Goal: Find specific page/section: Find specific page/section

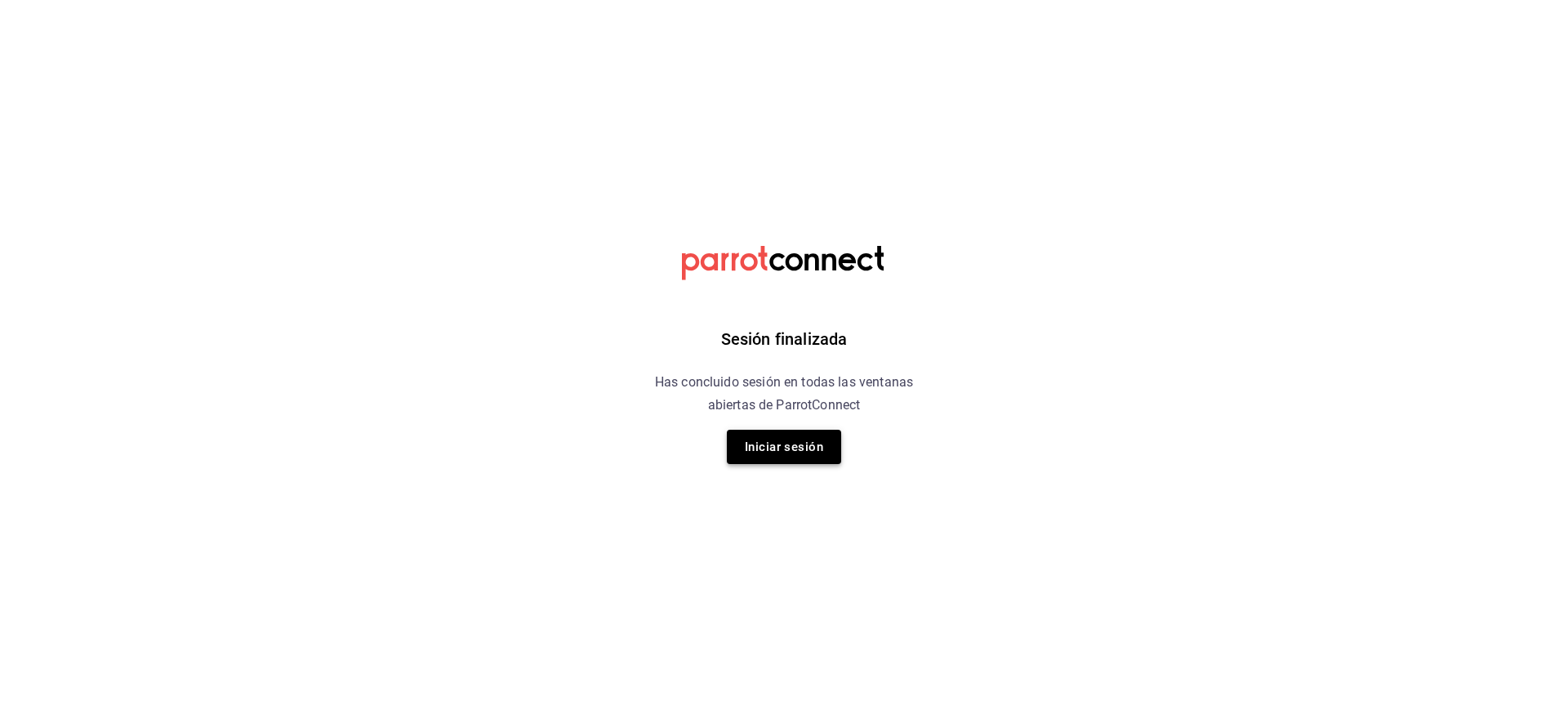
click at [778, 446] on button "Iniciar sesión" at bounding box center [784, 446] width 114 height 34
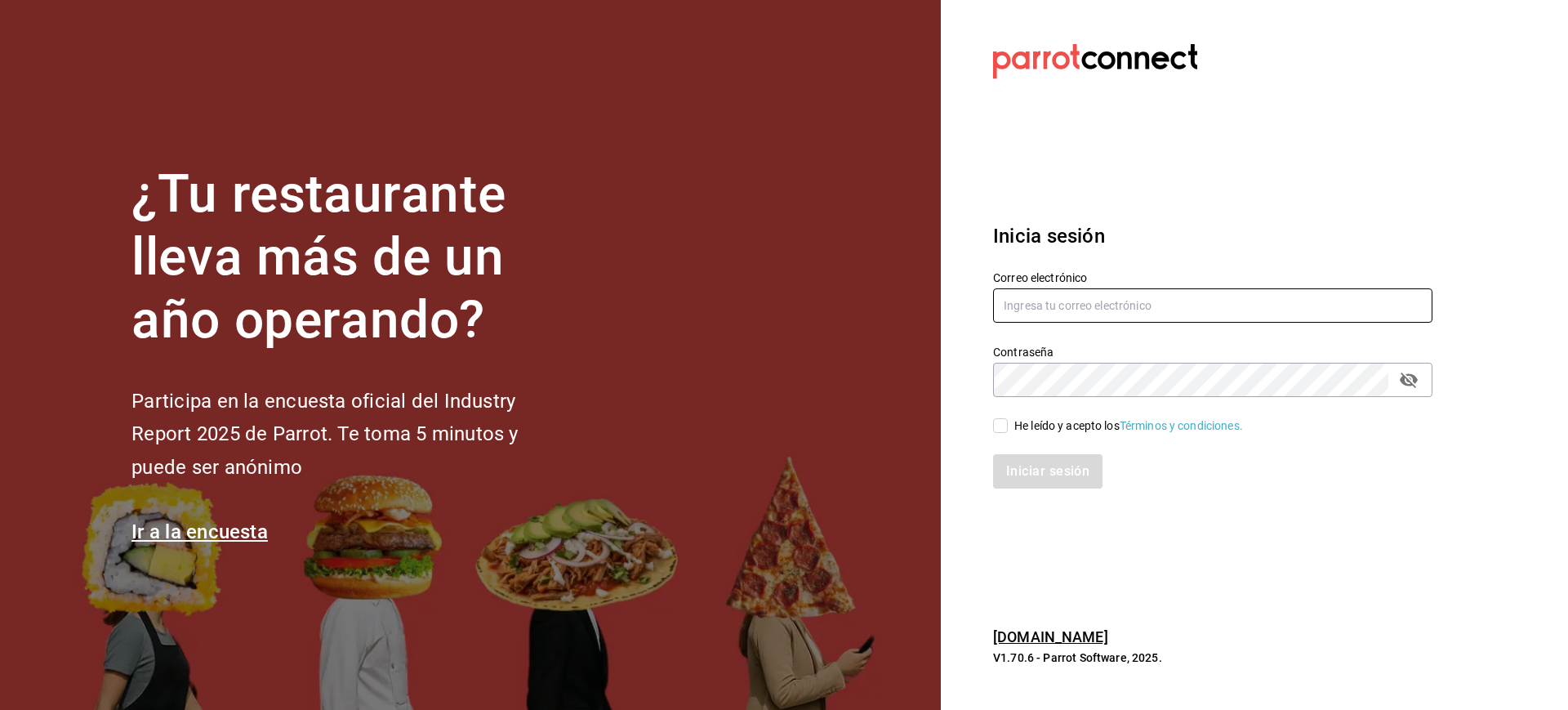
type input "[EMAIL_ADDRESS][DOMAIN_NAME]"
click at [1006, 431] on input "He leído y acepto los Términos y condiciones." at bounding box center [1000, 425] width 15 height 15
checkbox input "true"
click at [1026, 475] on button "Iniciar sesión" at bounding box center [1048, 471] width 111 height 34
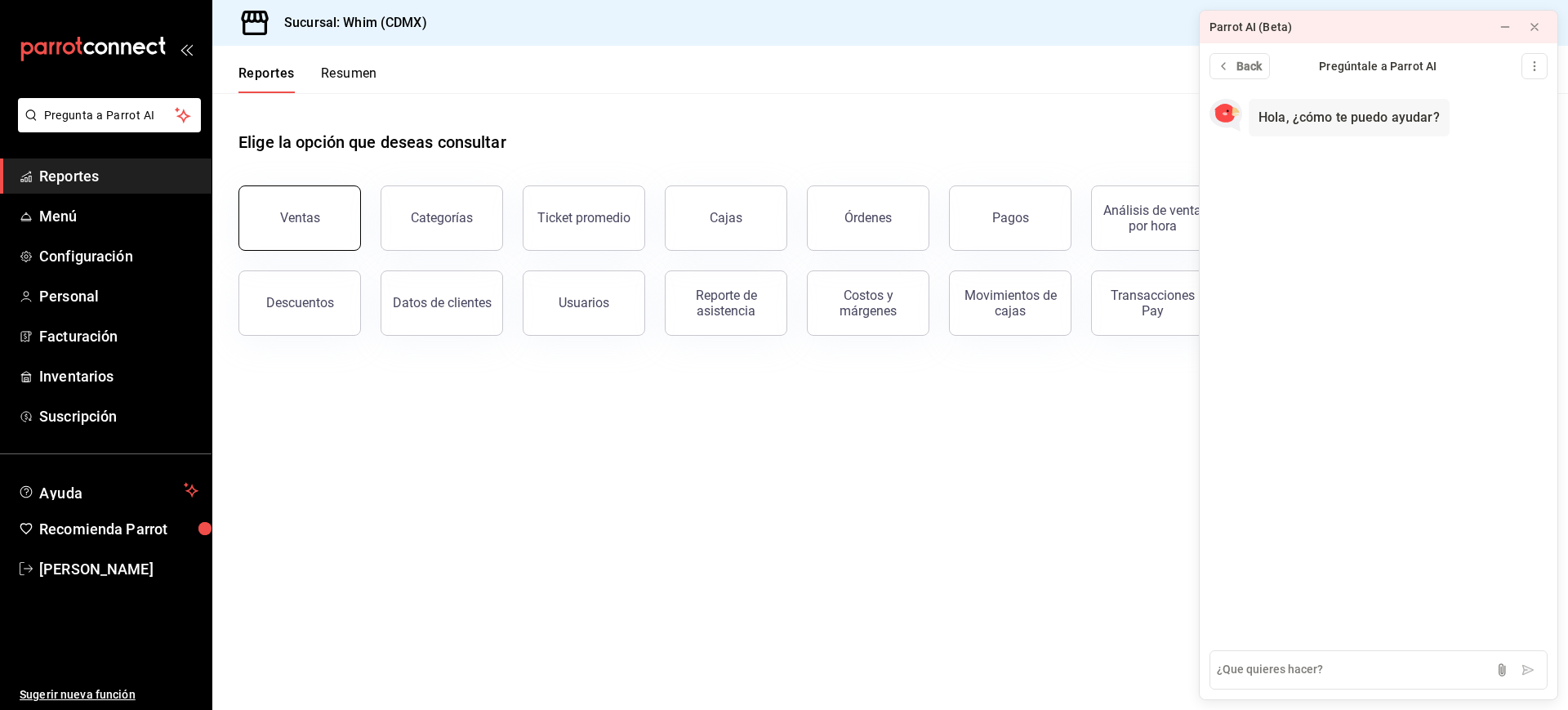
click at [300, 208] on button "Ventas" at bounding box center [299, 218] width 122 height 65
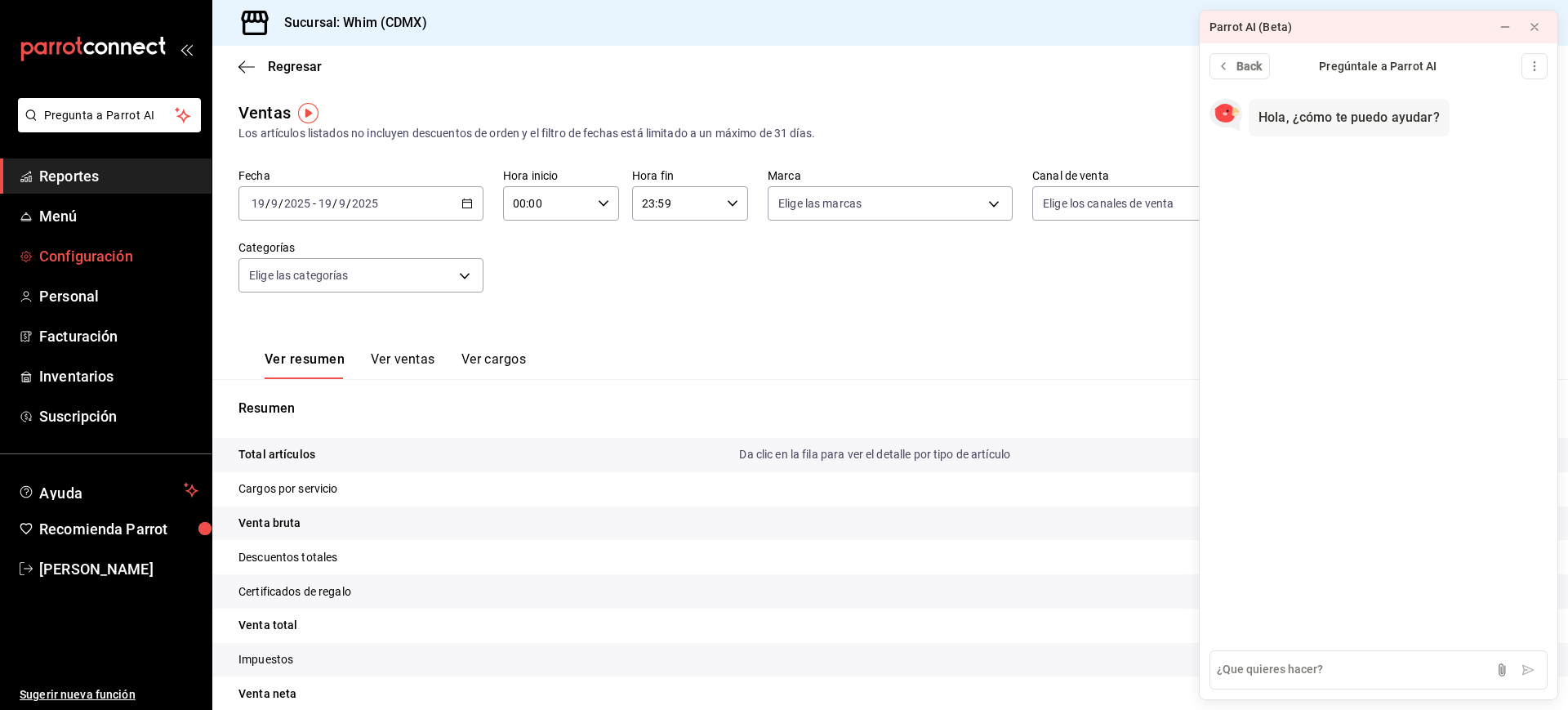
click at [111, 252] on span "Configuración" at bounding box center [119, 256] width 159 height 22
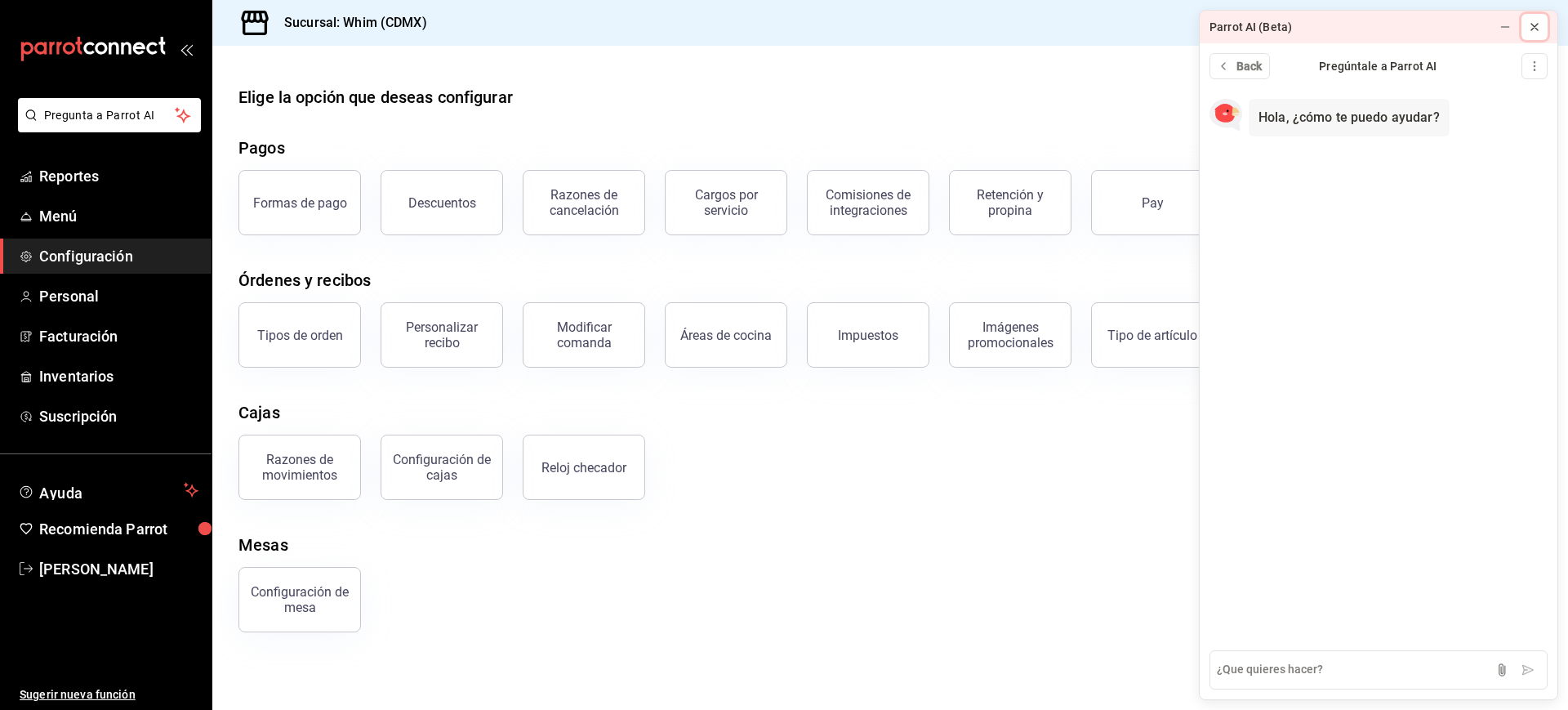
click at [1538, 27] on icon at bounding box center [1534, 26] width 13 height 13
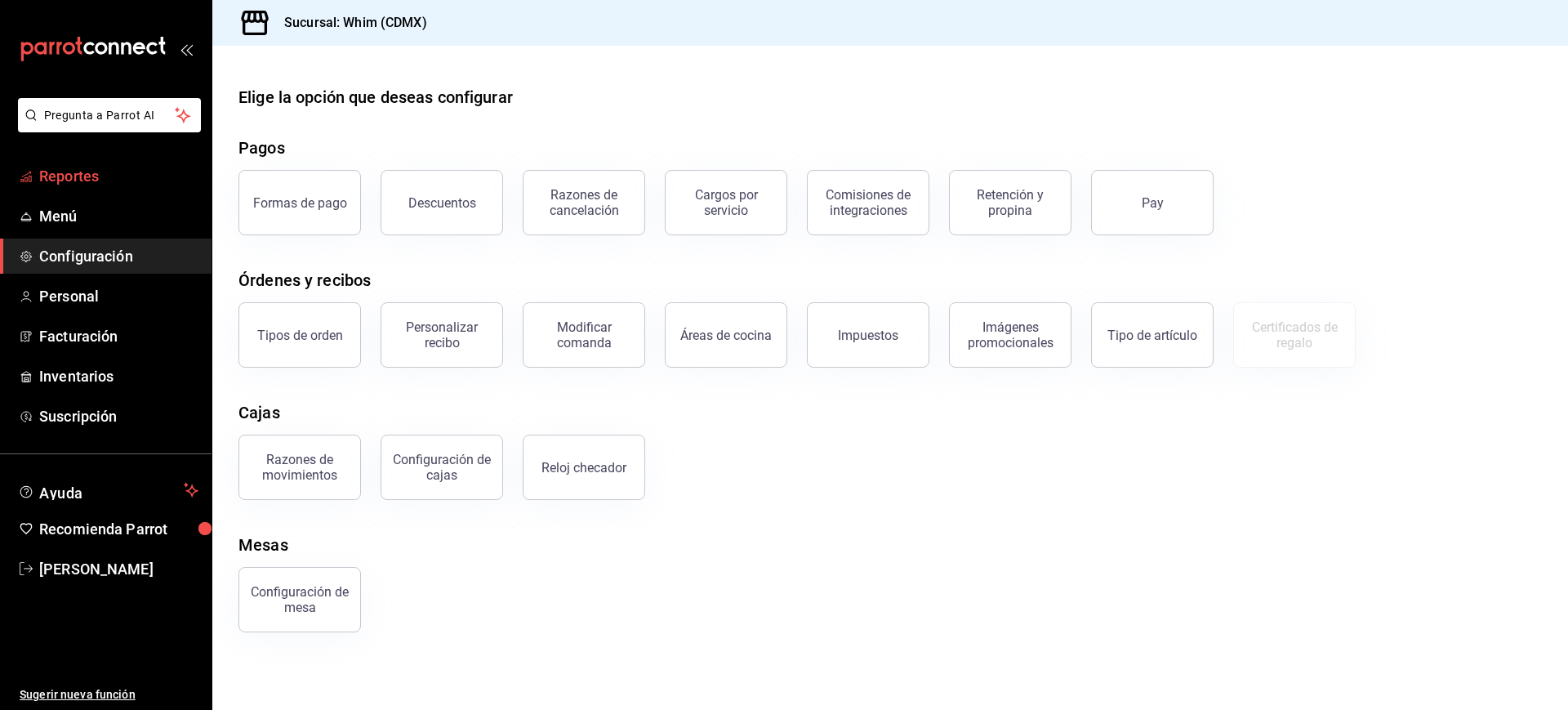
click at [101, 177] on span "Reportes" at bounding box center [119, 176] width 159 height 22
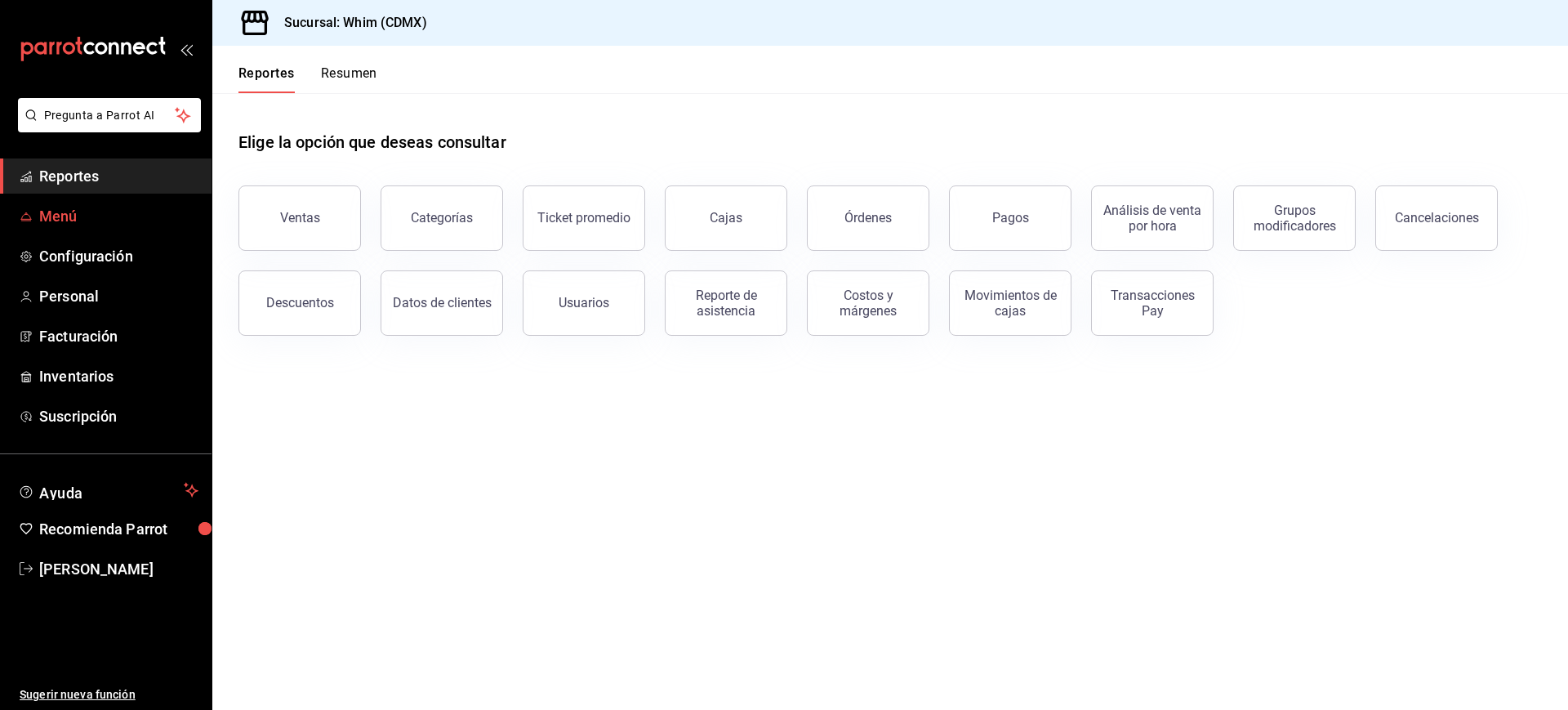
click at [95, 208] on span "Menú" at bounding box center [119, 215] width 159 height 22
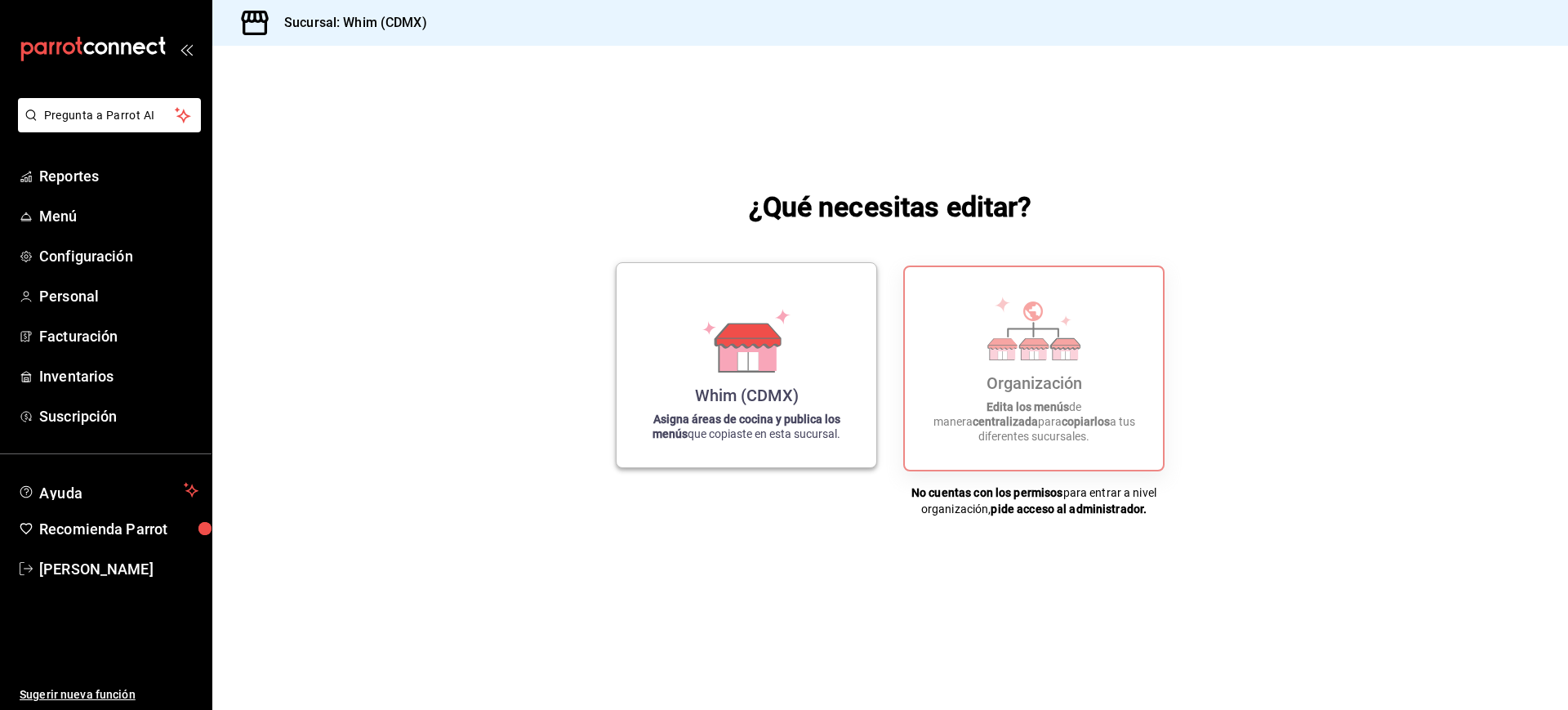
click at [823, 372] on div "Whim (CDMX) Asigna áreas de cocina y publica los menús que copiaste en esta suc…" at bounding box center [746, 365] width 220 height 178
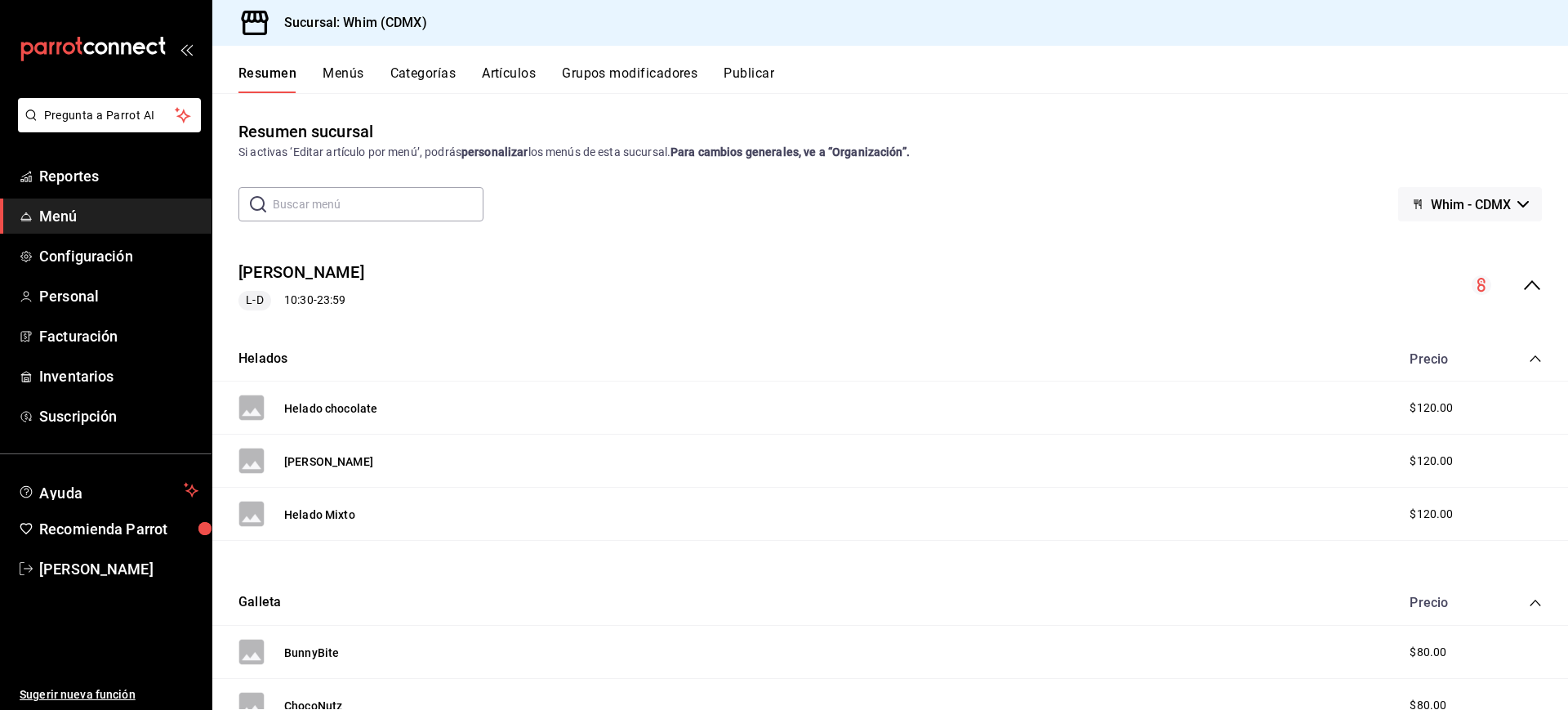
click at [1509, 201] on button "Whim - CDMX" at bounding box center [1470, 204] width 144 height 34
click at [1509, 201] on div at bounding box center [784, 355] width 1568 height 710
click at [1338, 159] on div "Si activas ‘Editar artículo por menú’, podrás personalizar los menús de esta su…" at bounding box center [890, 153] width 1304 height 18
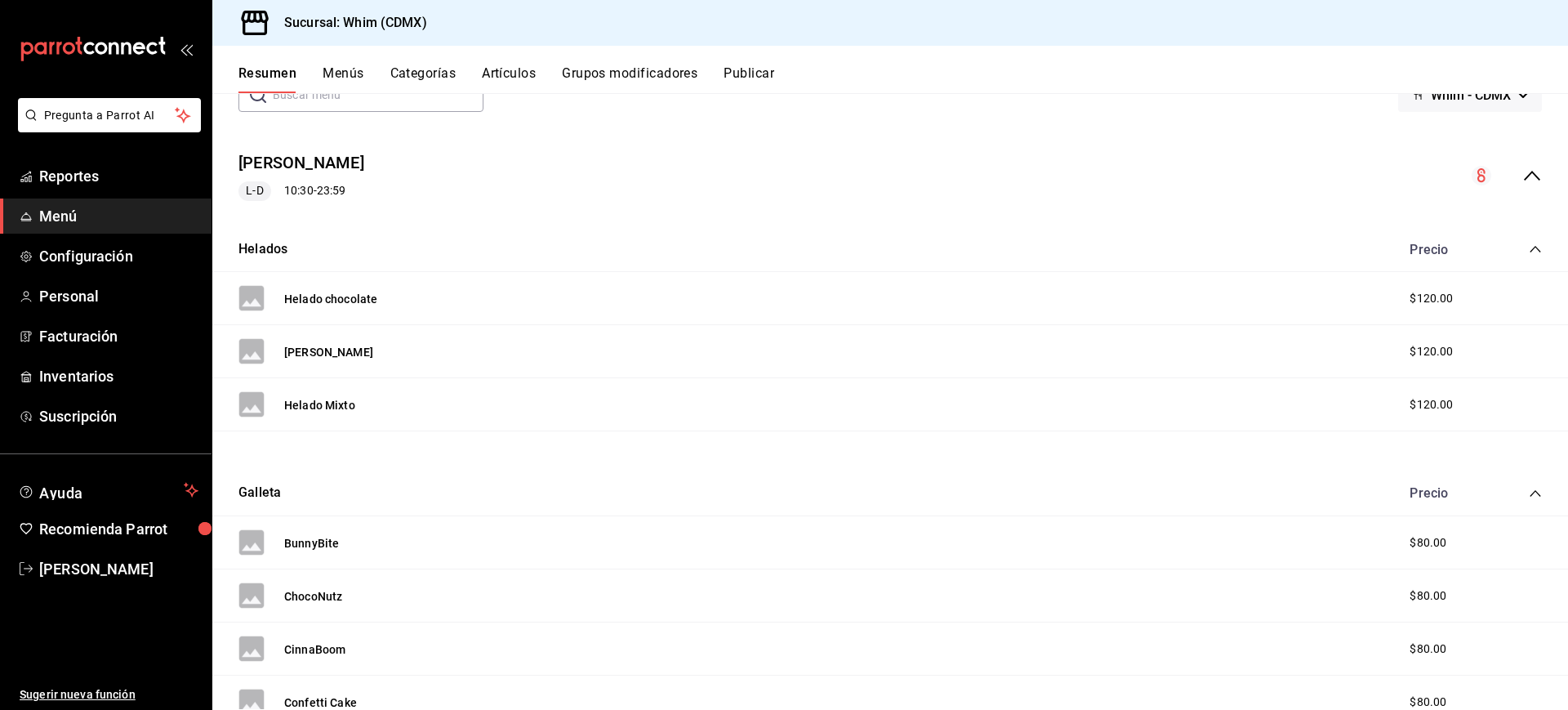
scroll to position [204, 0]
